Goal: Task Accomplishment & Management: Manage account settings

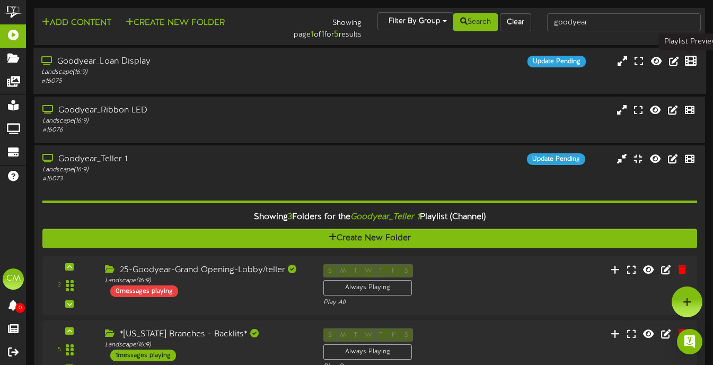
click at [689, 58] on icon at bounding box center [691, 61] width 12 height 12
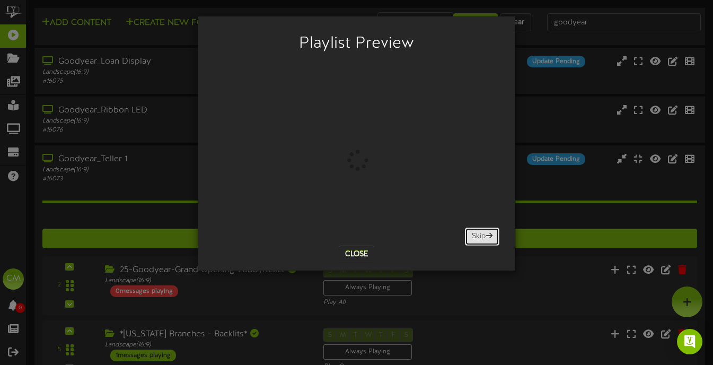
click at [473, 233] on button "Skip" at bounding box center [482, 236] width 34 height 18
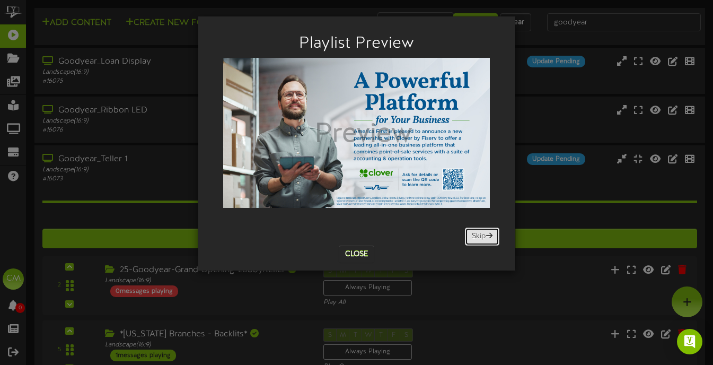
click at [465, 233] on button "Skip" at bounding box center [482, 236] width 34 height 18
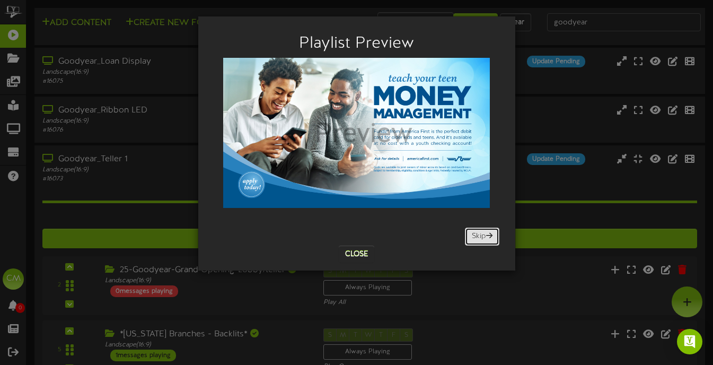
click at [465, 233] on button "Skip" at bounding box center [482, 236] width 34 height 18
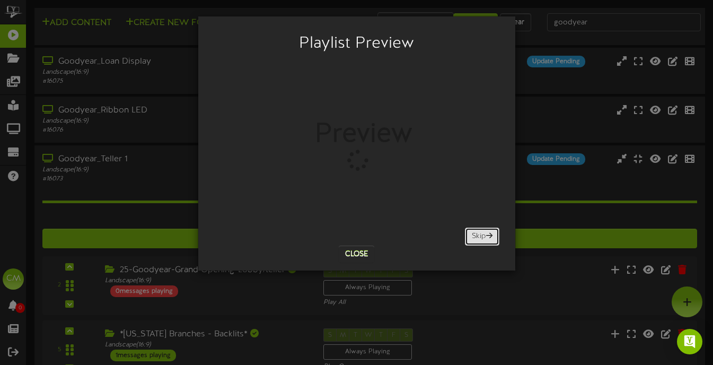
click at [474, 232] on button "Skip" at bounding box center [482, 236] width 34 height 18
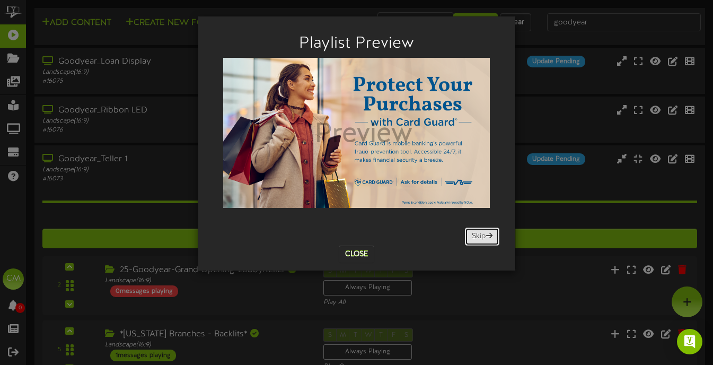
click at [474, 232] on button "Skip" at bounding box center [482, 236] width 34 height 18
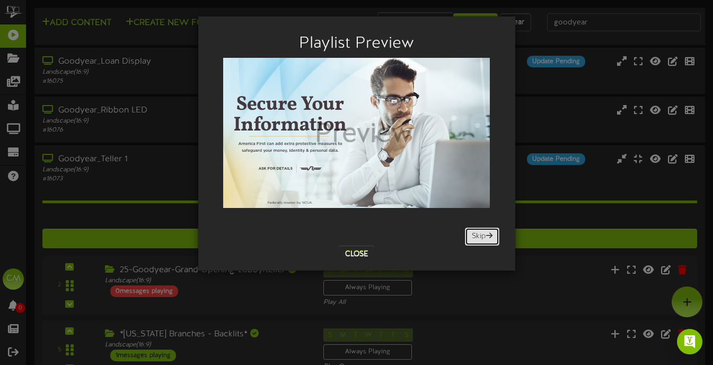
click at [474, 232] on button "Skip" at bounding box center [482, 236] width 34 height 18
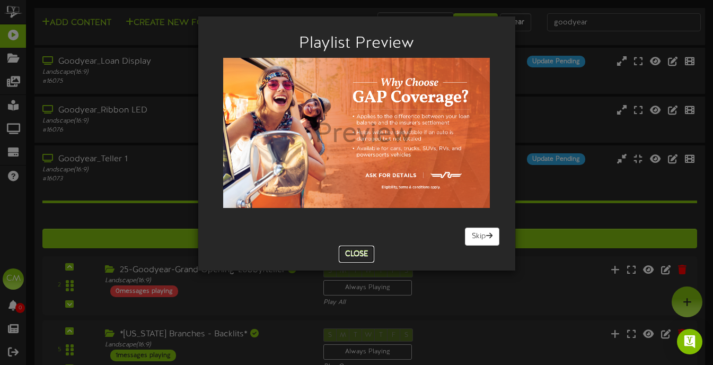
click at [354, 258] on button "Close" at bounding box center [356, 253] width 35 height 17
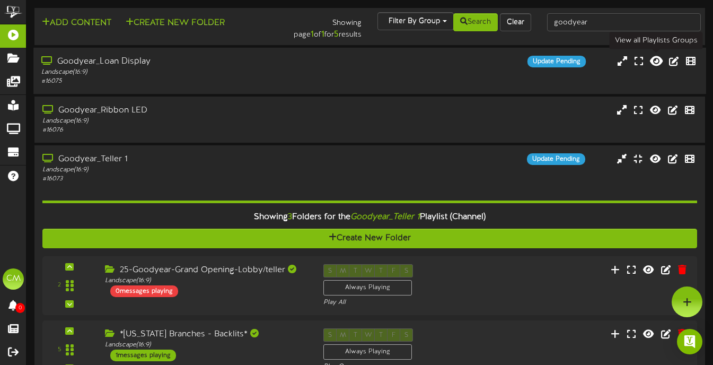
click at [658, 61] on icon at bounding box center [656, 61] width 13 height 12
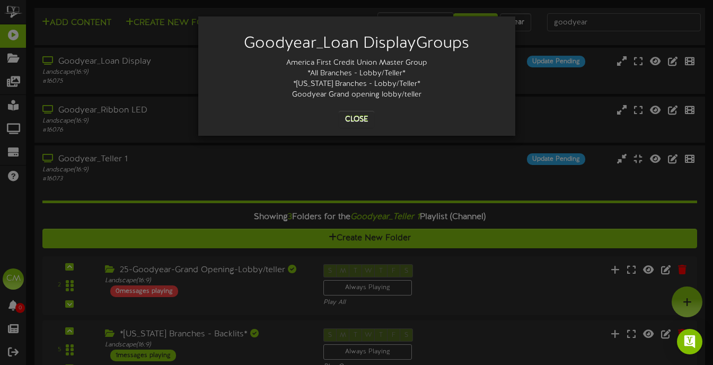
click at [351, 106] on div "Goodyear_Loan Display Groups America First Credit Union Master Group *All Branc…" at bounding box center [356, 75] width 301 height 103
click at [356, 121] on button "Close" at bounding box center [356, 119] width 35 height 17
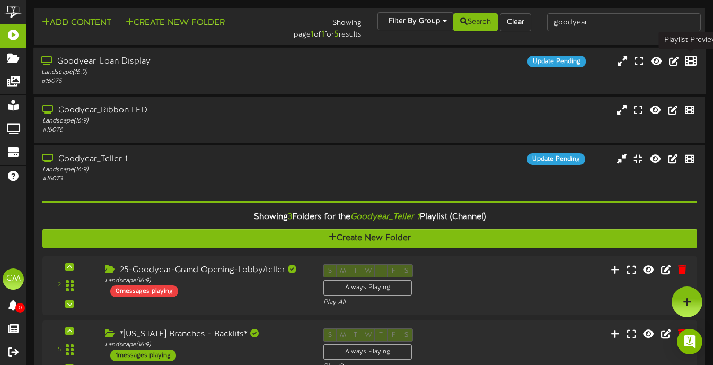
click at [687, 60] on icon at bounding box center [691, 61] width 12 height 12
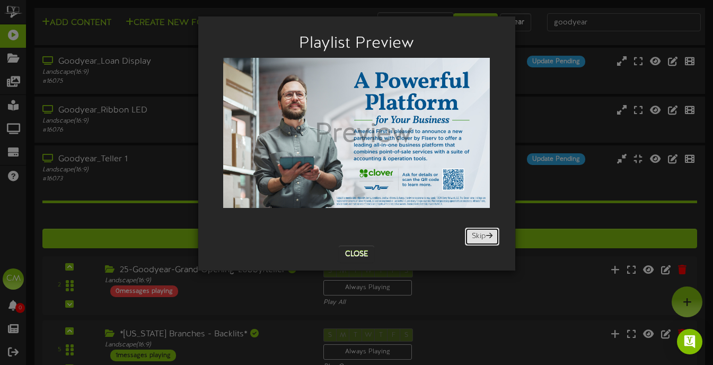
click at [479, 238] on button "Skip" at bounding box center [482, 236] width 34 height 18
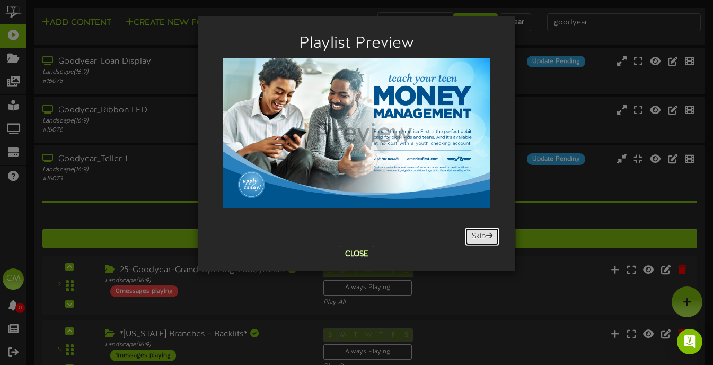
click at [478, 238] on button "Skip" at bounding box center [482, 236] width 34 height 18
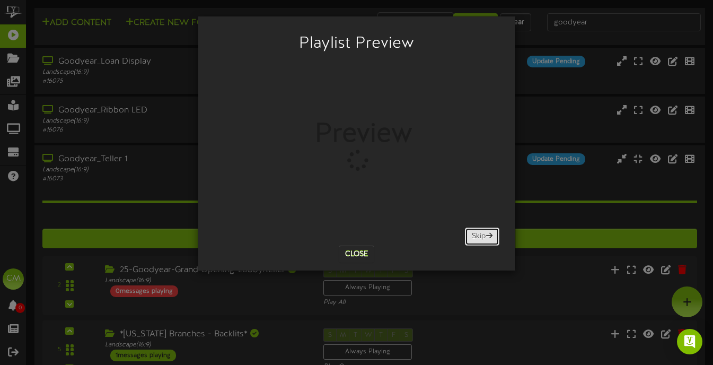
click at [478, 238] on button "Skip" at bounding box center [482, 236] width 34 height 18
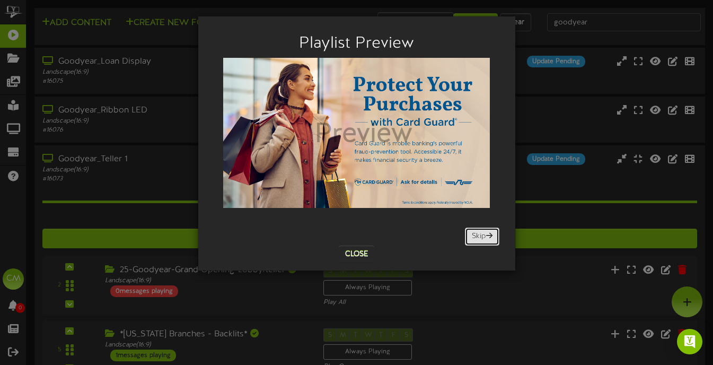
click at [478, 238] on button "Skip" at bounding box center [482, 236] width 34 height 18
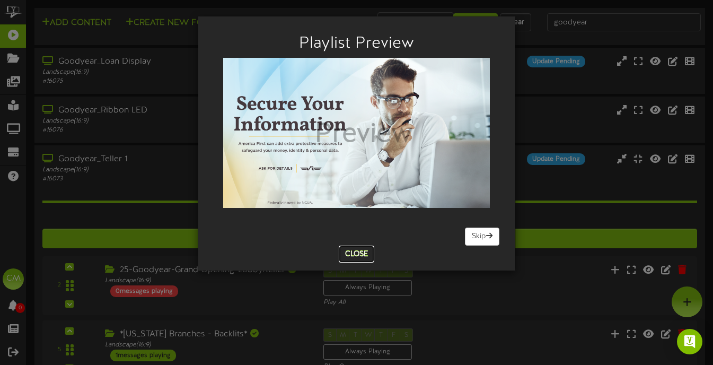
click at [355, 248] on button "Close" at bounding box center [356, 253] width 35 height 17
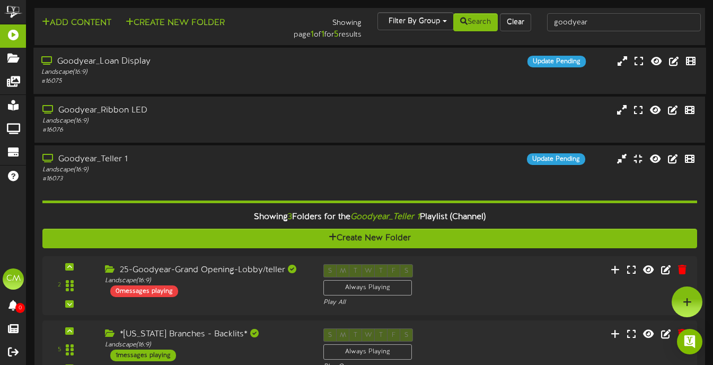
click at [414, 54] on div "Goodyear_Loan Display Landscape ( 16:9 ) # 16075 Update Pending" at bounding box center [369, 71] width 672 height 46
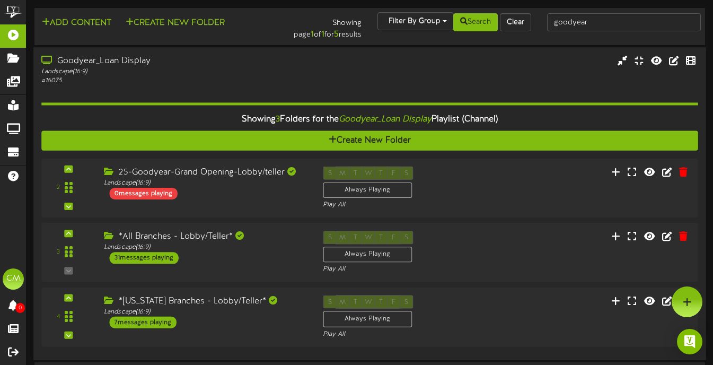
click at [383, 85] on div "Goodyear_Loan Display Landscape ( 16:9 ) # 16075" at bounding box center [369, 70] width 672 height 30
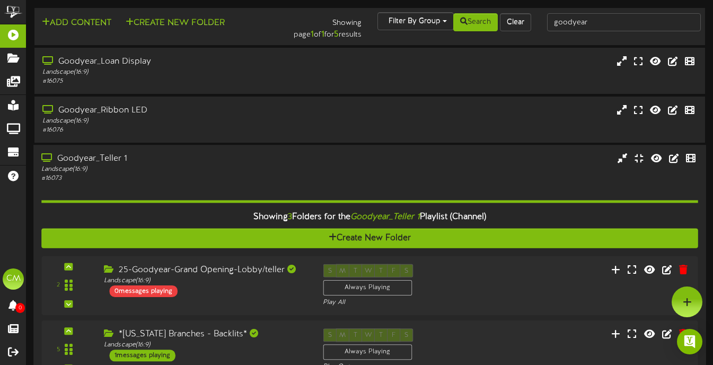
click at [442, 167] on div "Goodyear_Teller 1 Landscape ( 16:9 ) # 16073" at bounding box center [369, 168] width 672 height 30
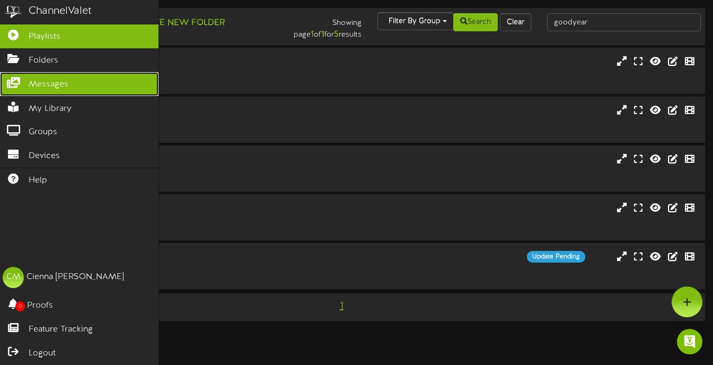
click at [33, 84] on span "Messages" at bounding box center [49, 84] width 40 height 12
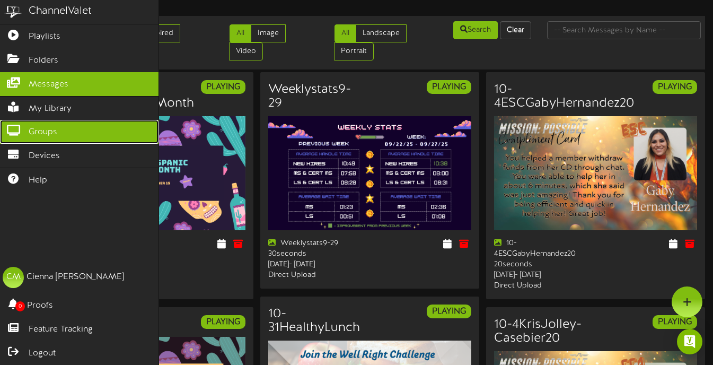
click at [33, 138] on span "Groups" at bounding box center [43, 132] width 29 height 12
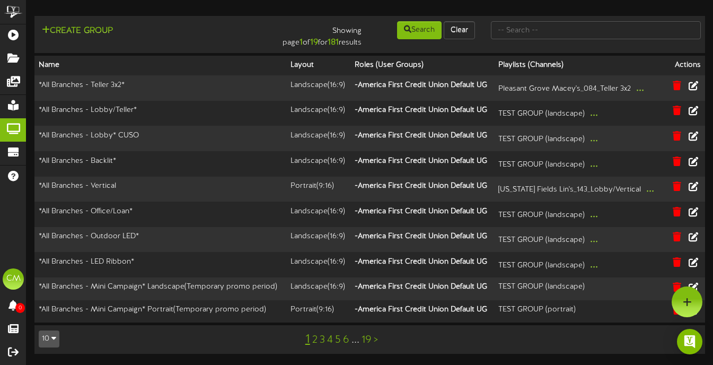
click at [643, 19] on td "Create Group Showing page 1 of 19 for 181 results Search Clear" at bounding box center [369, 34] width 670 height 37
click at [641, 24] on input "text" at bounding box center [596, 30] width 210 height 18
type input "video"
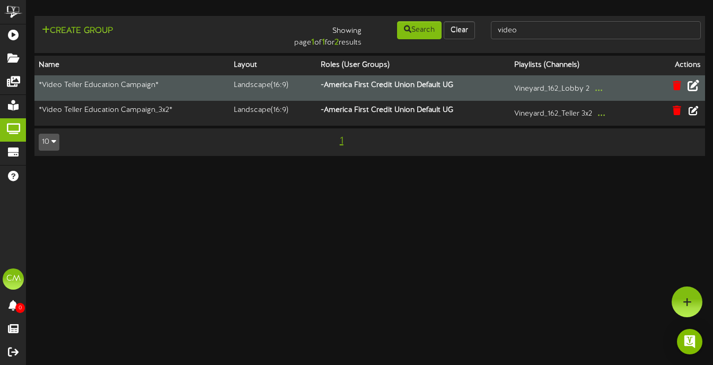
click at [692, 86] on icon at bounding box center [693, 85] width 12 height 12
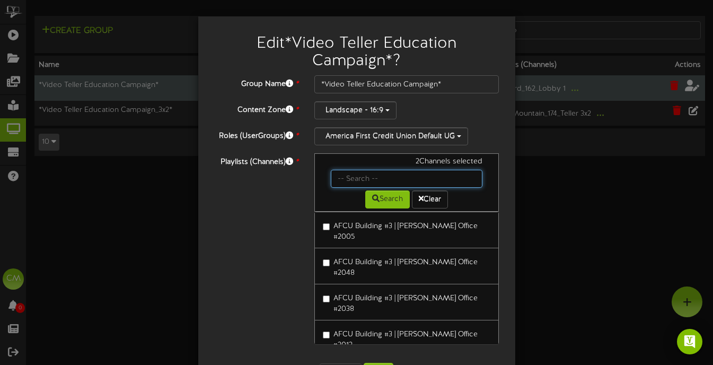
click at [353, 173] on input "text" at bounding box center [407, 179] width 152 height 18
type input "goodyear"
click at [369, 198] on button "Search" at bounding box center [387, 199] width 45 height 18
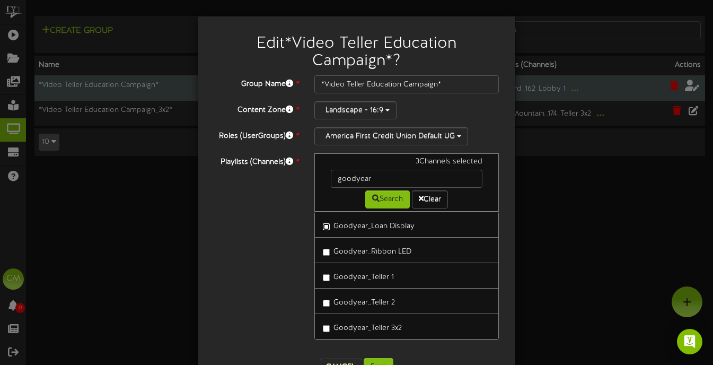
scroll to position [35, 0]
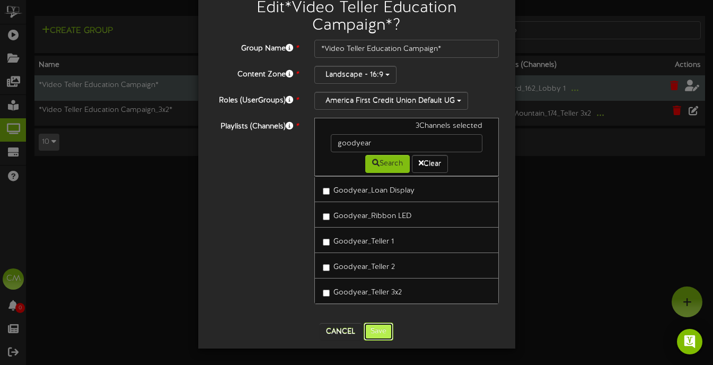
click at [373, 338] on button "Save" at bounding box center [378, 331] width 30 height 18
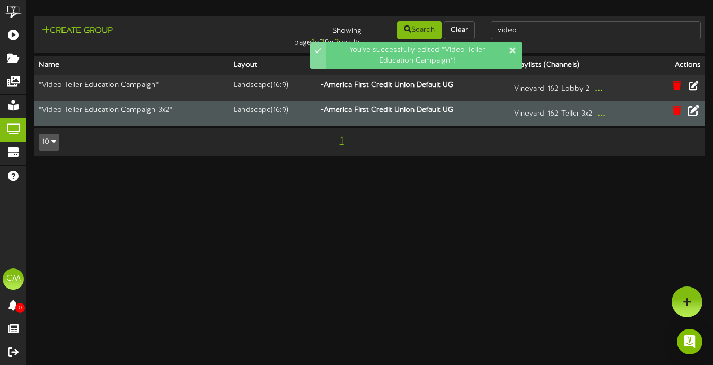
click at [695, 112] on icon at bounding box center [693, 110] width 12 height 12
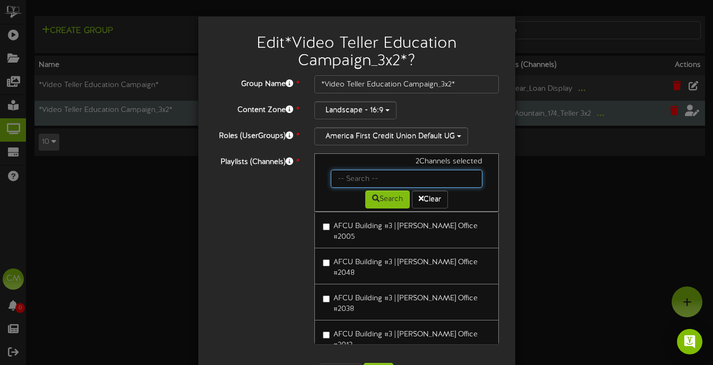
click at [376, 182] on input "text" at bounding box center [407, 179] width 152 height 18
type input "goodyear"
click at [390, 204] on button "Search" at bounding box center [387, 199] width 45 height 18
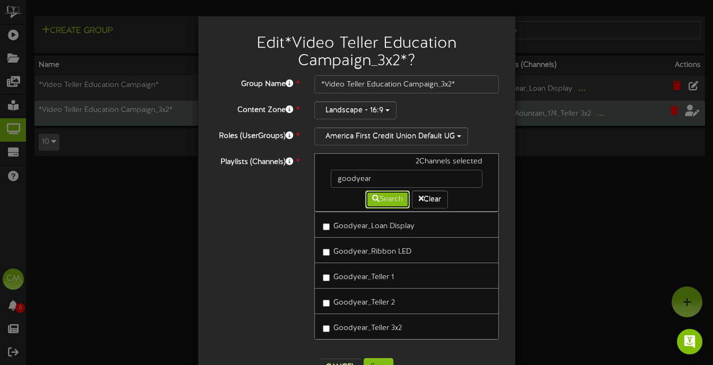
scroll to position [35, 0]
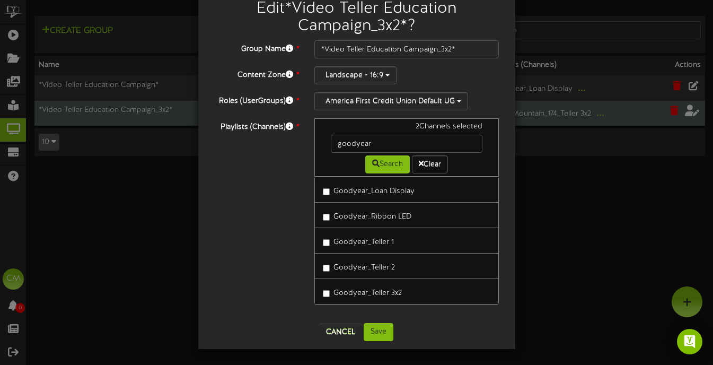
click at [332, 297] on label "Goodyear_Teller 3x2" at bounding box center [362, 291] width 79 height 14
click at [390, 328] on button "Save" at bounding box center [378, 332] width 30 height 18
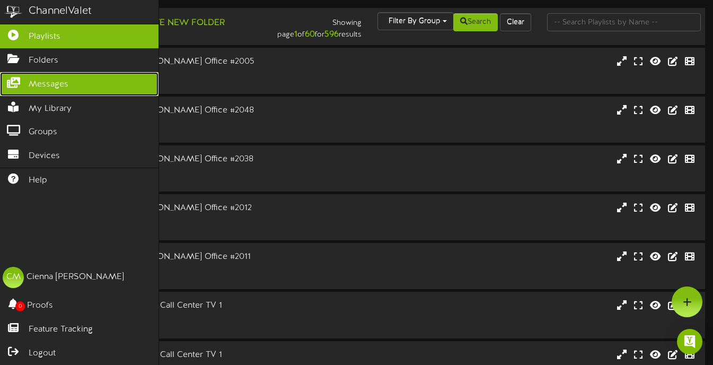
click at [17, 83] on icon at bounding box center [13, 81] width 26 height 8
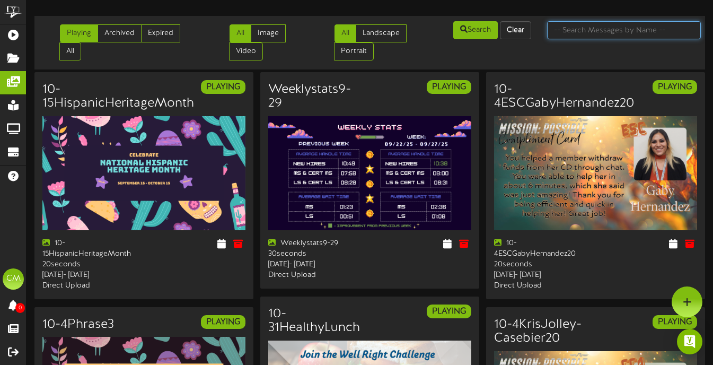
click at [609, 31] on input "text" at bounding box center [624, 30] width 154 height 18
type input "money market"
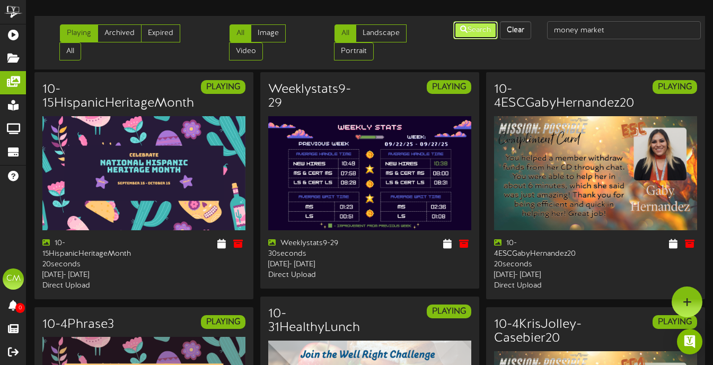
click at [464, 26] on icon at bounding box center [463, 28] width 7 height 7
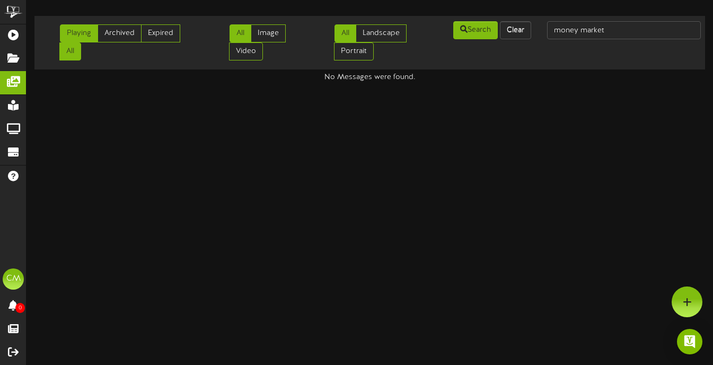
click at [75, 50] on link "All" at bounding box center [70, 51] width 22 height 18
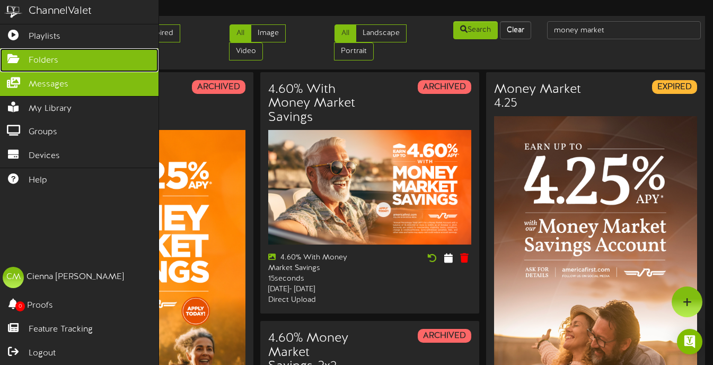
click at [17, 61] on icon at bounding box center [13, 58] width 26 height 8
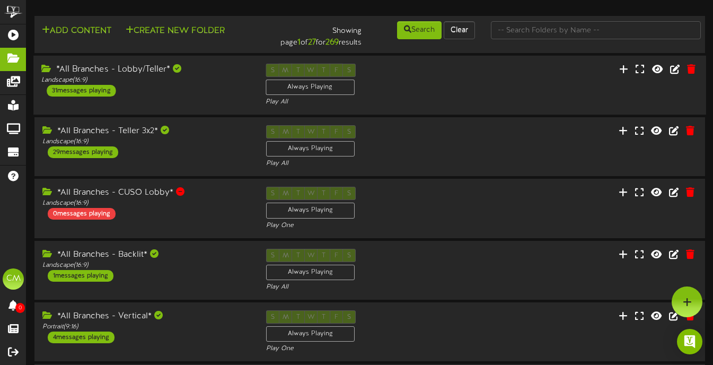
click at [202, 89] on div "*All Branches - Lobby/Teller* Landscape ( 16:9 ) 31 messages playing" at bounding box center [145, 80] width 224 height 33
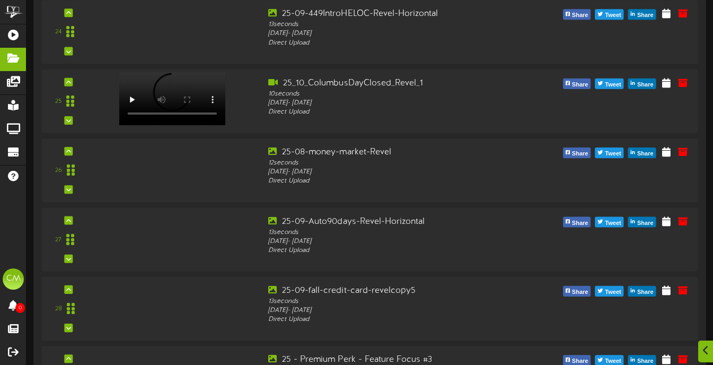
scroll to position [1767, 0]
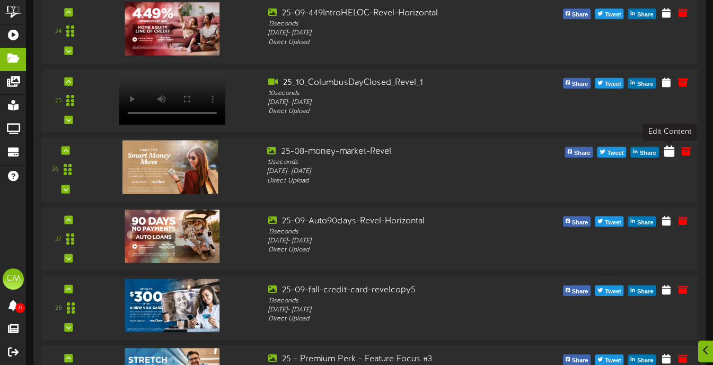
click at [668, 156] on icon at bounding box center [669, 151] width 10 height 12
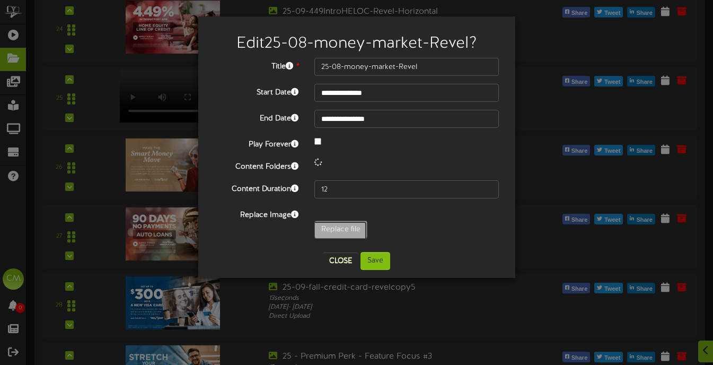
click at [347, 226] on div "**********" at bounding box center [356, 151] width 285 height 186
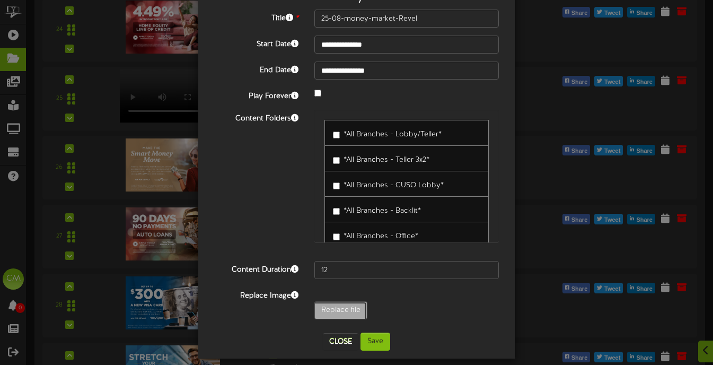
scroll to position [58, 0]
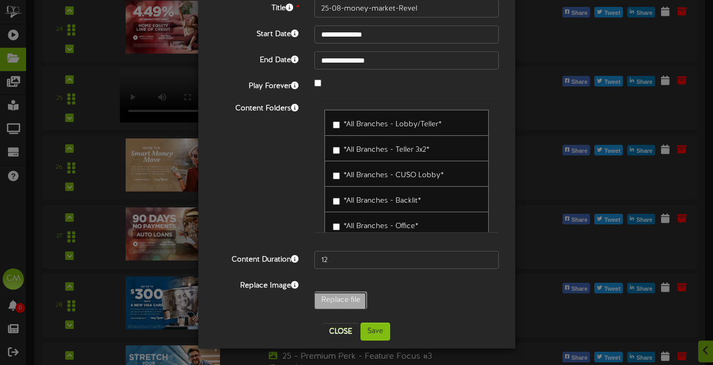
type input "**********"
type input "25-08-money-market-Revel-410"
click at [376, 332] on button "Save" at bounding box center [375, 331] width 30 height 18
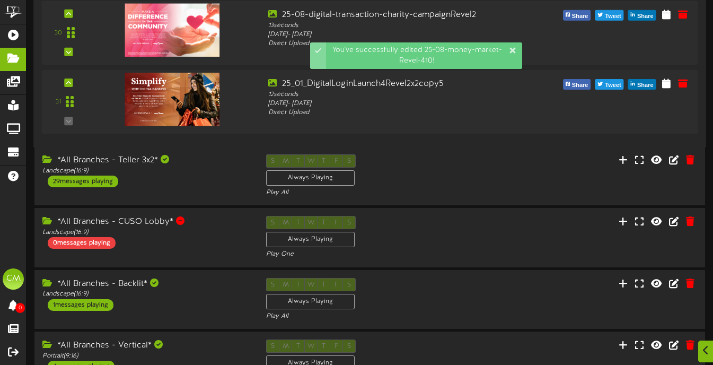
scroll to position [2178, 0]
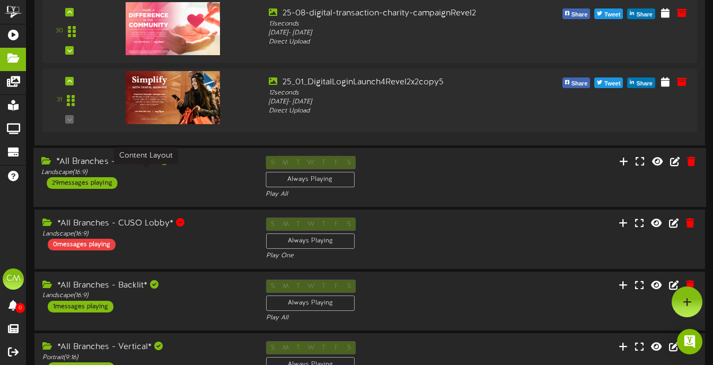
click at [221, 177] on div "Landscape ( 16:9 )" at bounding box center [145, 172] width 208 height 9
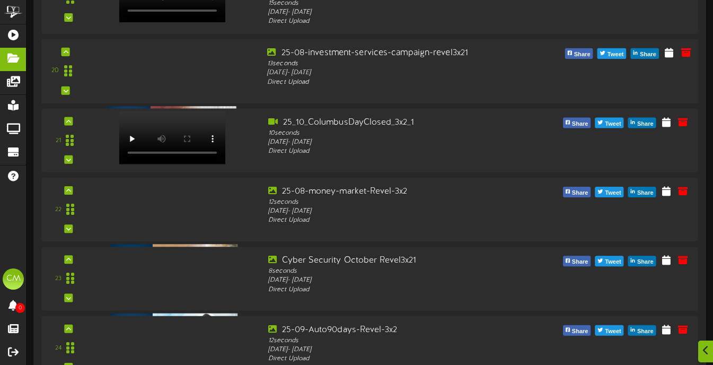
scroll to position [3723, 0]
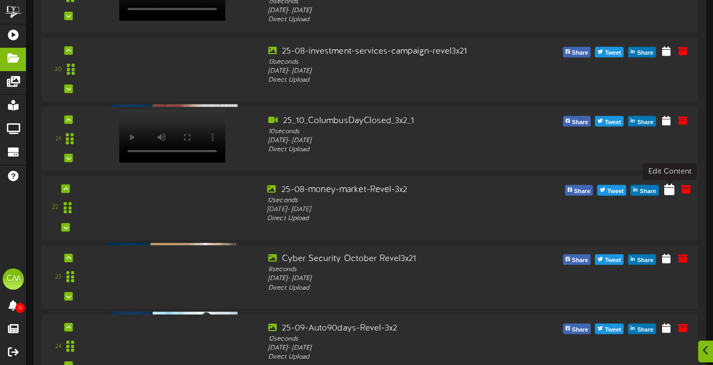
click at [672, 193] on icon at bounding box center [669, 189] width 10 height 12
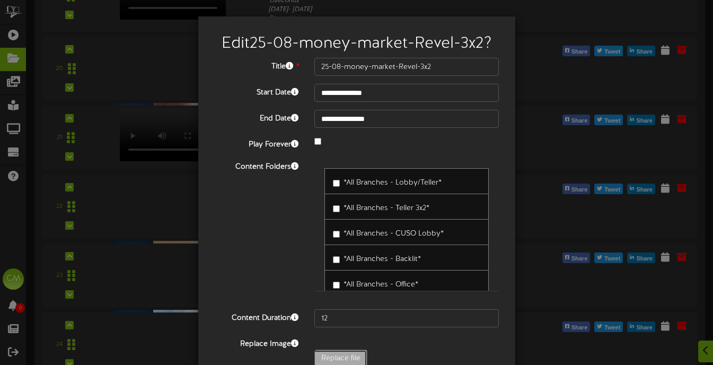
type input "**********"
type input "25-08-money-market-Revel-410-3x2"
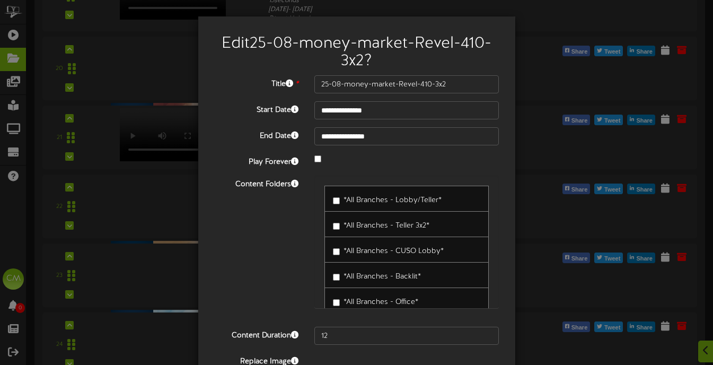
scroll to position [76, 0]
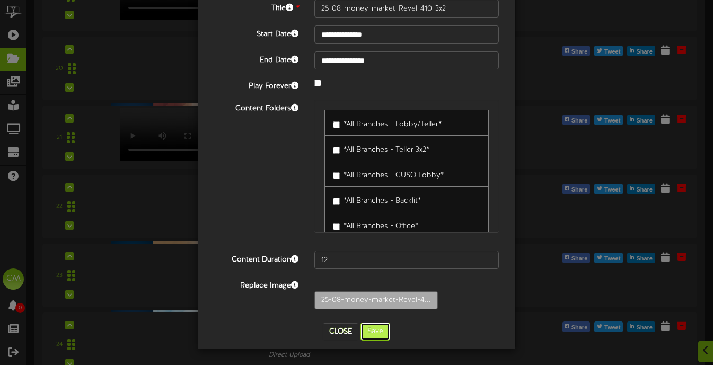
click at [380, 332] on button "Save" at bounding box center [375, 331] width 30 height 18
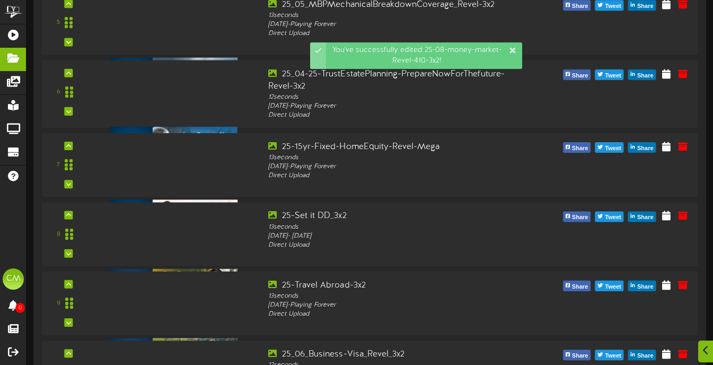
scroll to position [3723, 0]
